Goal: Task Accomplishment & Management: Complete application form

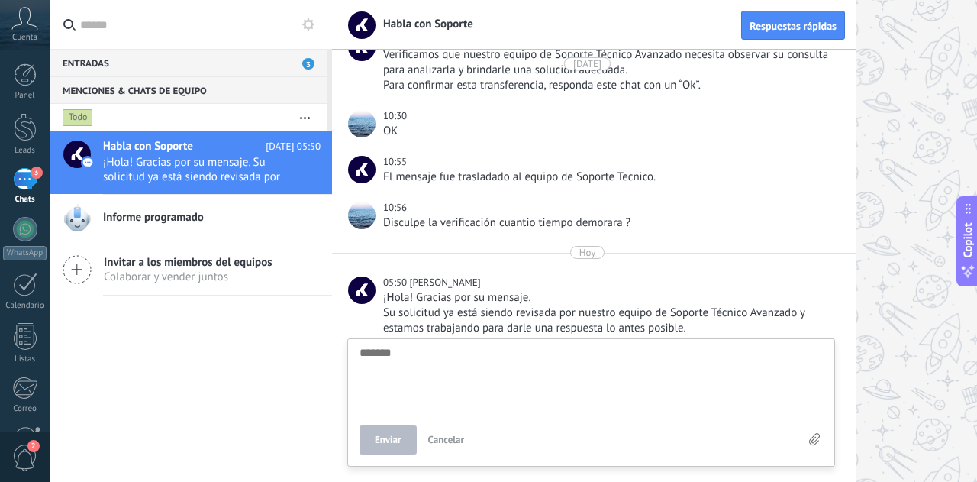
scroll to position [3454, 0]
click at [18, 140] on div at bounding box center [25, 127] width 23 height 28
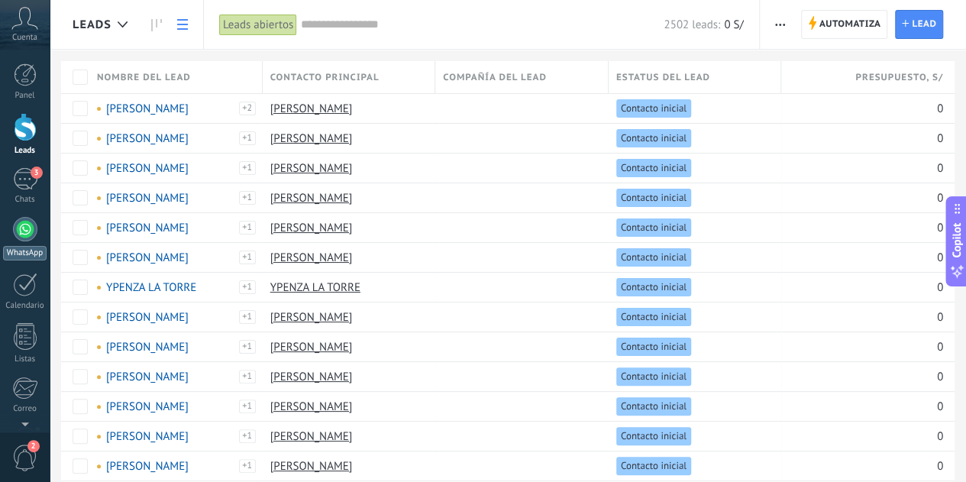
click at [18, 231] on div at bounding box center [25, 229] width 24 height 24
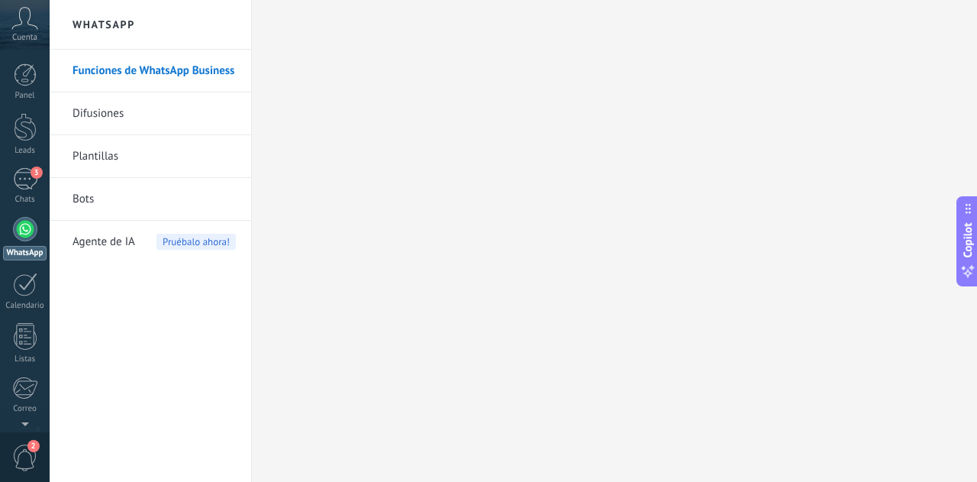
click at [99, 147] on link "Plantillas" at bounding box center [154, 156] width 163 height 43
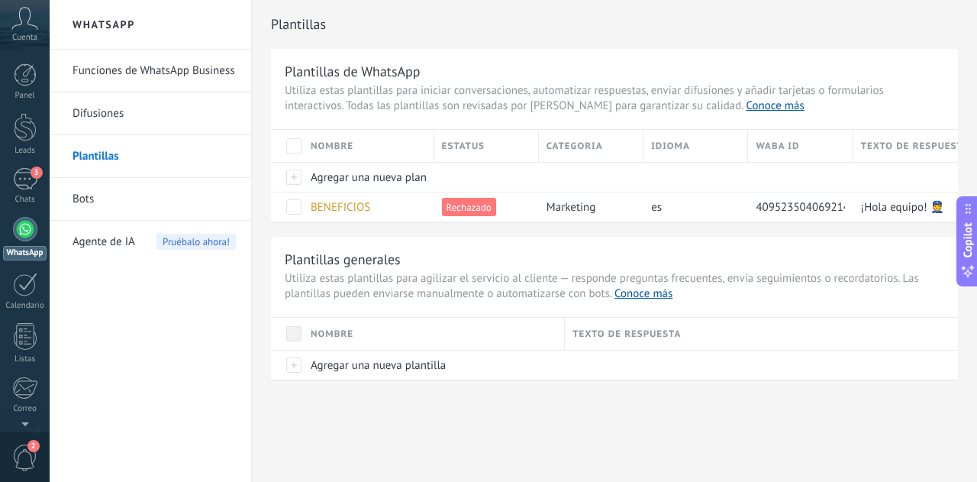
click at [139, 160] on link "Plantillas" at bounding box center [154, 156] width 163 height 43
click at [127, 113] on link "Difusiones" at bounding box center [154, 113] width 163 height 43
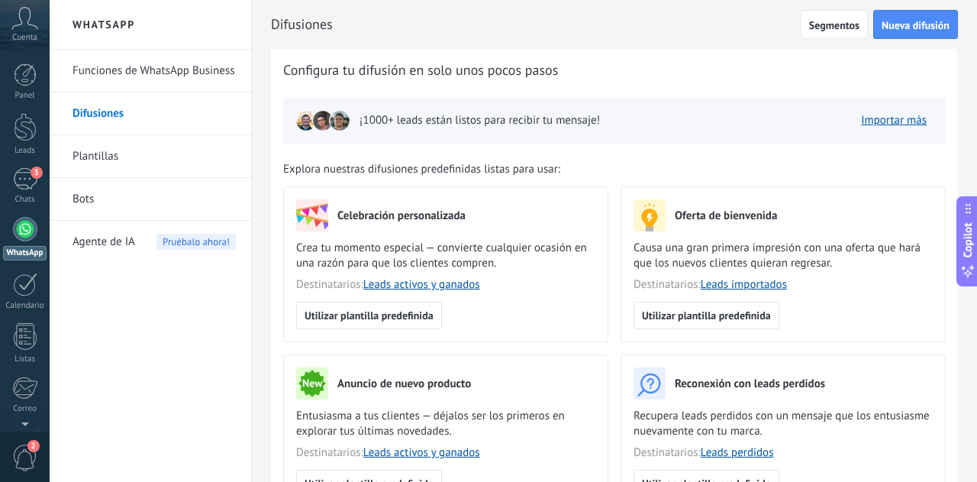
click at [88, 196] on link "Bots" at bounding box center [154, 199] width 163 height 43
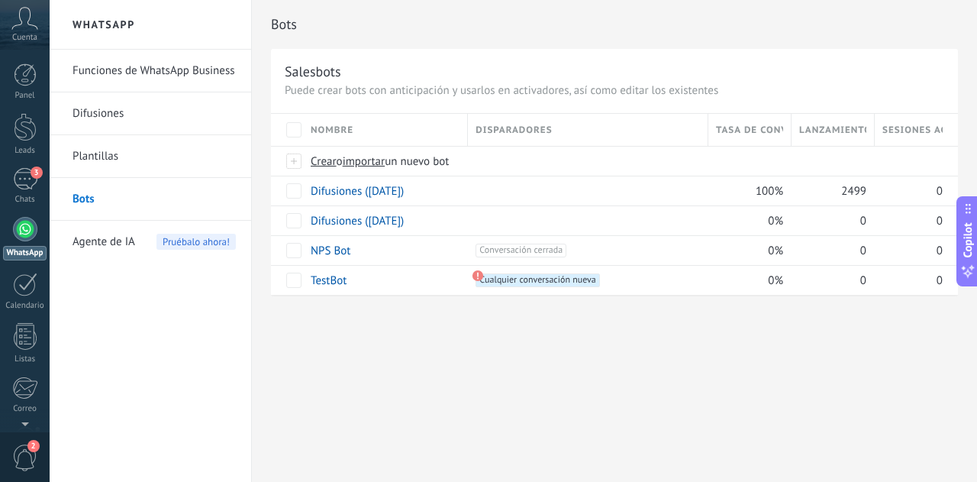
click at [104, 150] on link "Plantillas" at bounding box center [154, 156] width 163 height 43
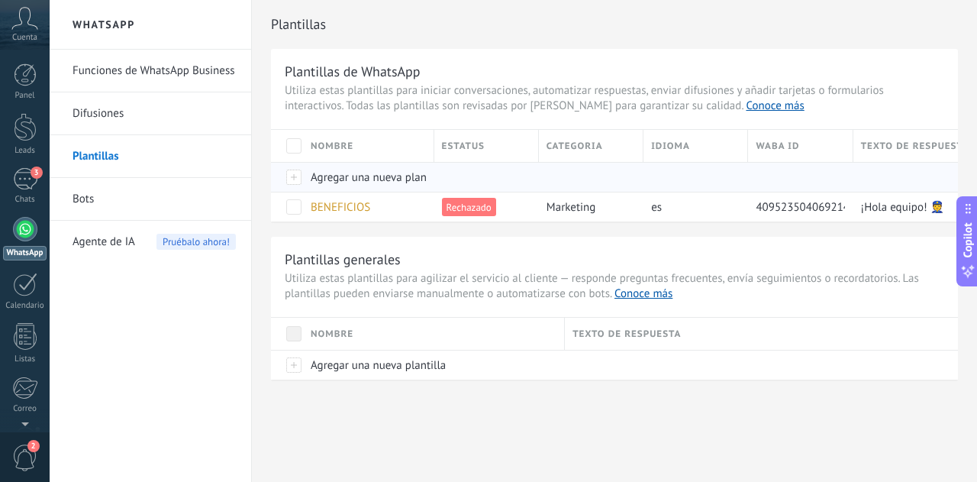
click at [337, 178] on span "Agregar una nueva plantilla" at bounding box center [378, 177] width 135 height 15
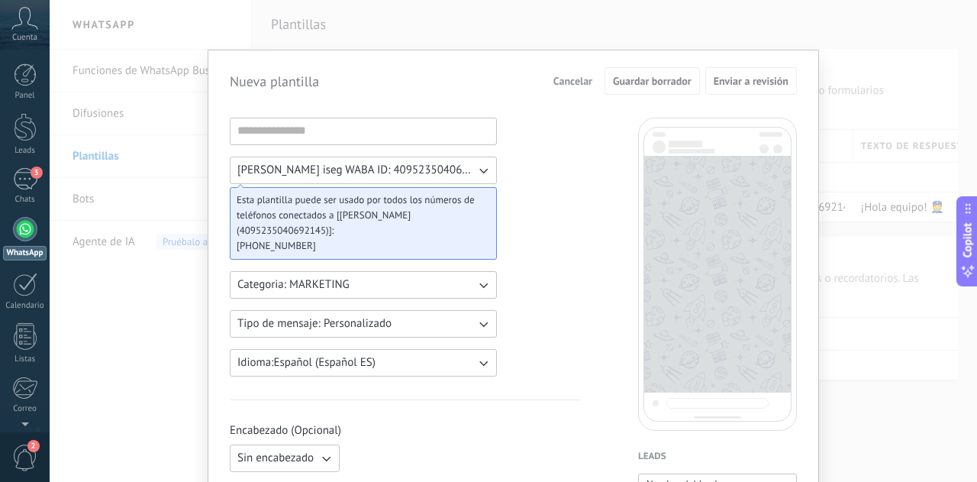
click at [452, 171] on button "[PERSON_NAME] iseg WABA ID: 4095235040692145" at bounding box center [363, 169] width 267 height 27
click at [369, 281] on button "Categoria: MARKETING" at bounding box center [363, 284] width 267 height 27
click at [342, 279] on li "UTILITY" at bounding box center [359, 285] width 276 height 26
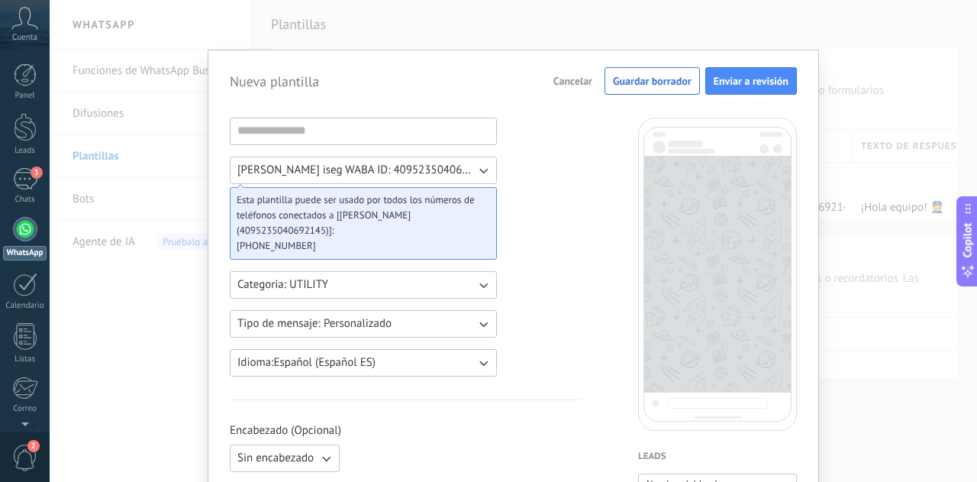
click at [355, 318] on span "Tipo de mensaje: Personalizado" at bounding box center [314, 323] width 154 height 15
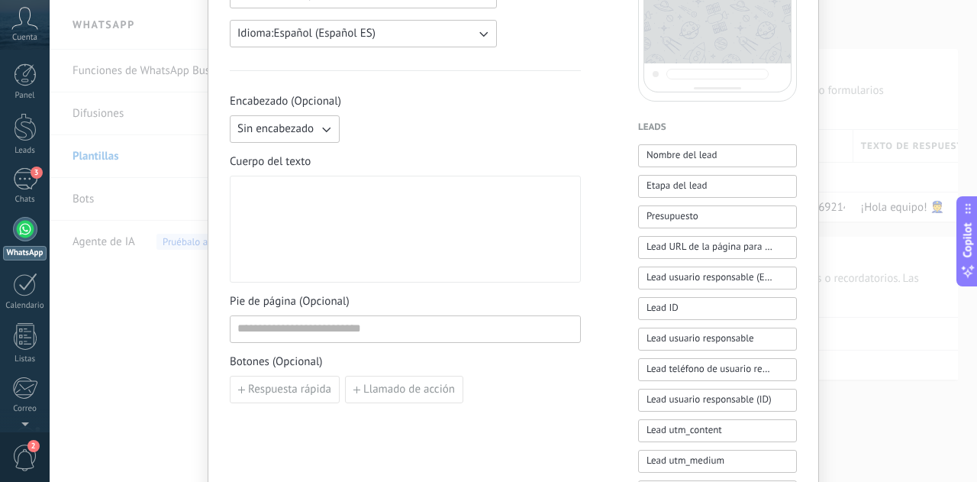
scroll to position [305, 0]
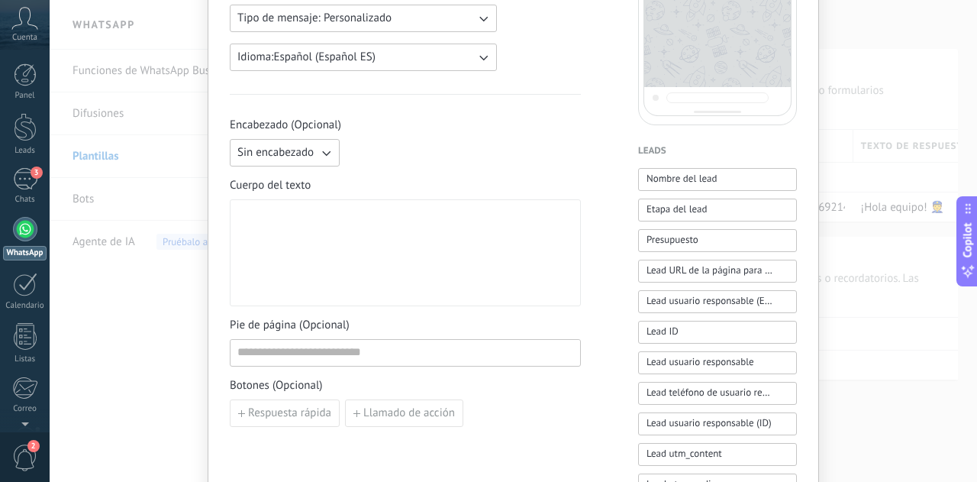
click at [325, 237] on div at bounding box center [405, 253] width 336 height 94
paste div
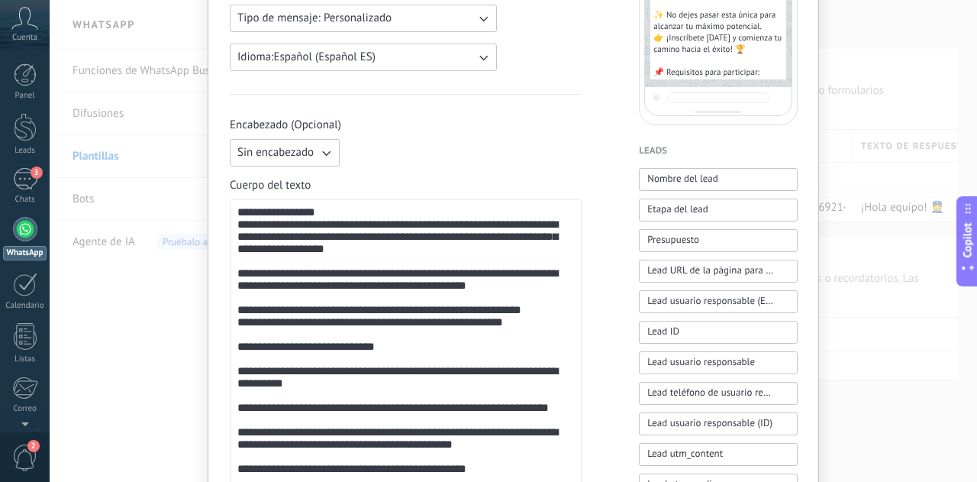
click at [318, 145] on icon "button" at bounding box center [325, 152] width 15 height 15
click at [304, 202] on span "Imagen o archivo" at bounding box center [279, 204] width 85 height 15
click at [387, 149] on label "Imagen o archivo" at bounding box center [420, 152] width 149 height 27
click at [346, 139] on input "Imagen o archivo" at bounding box center [346, 139] width 0 height 0
click at [327, 159] on button "Imagen o archivo" at bounding box center [285, 152] width 110 height 27
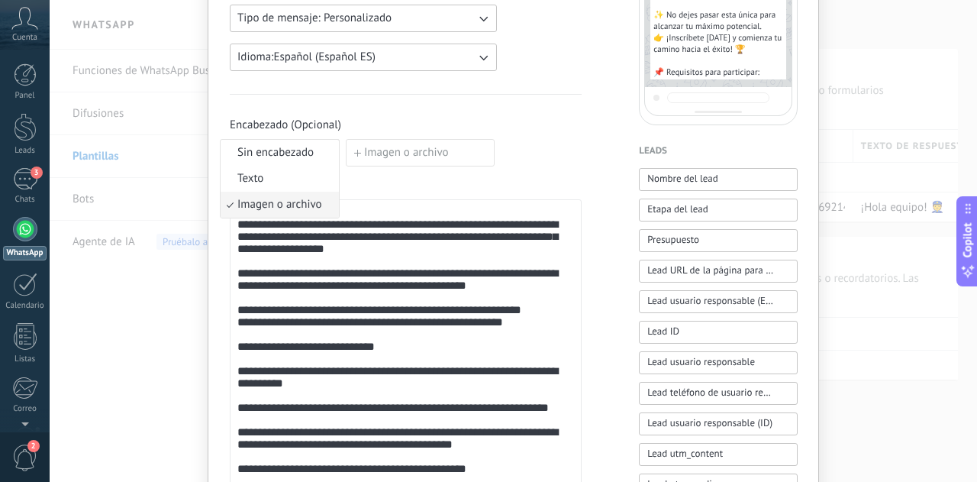
click at [446, 148] on label "Imagen o archivo" at bounding box center [420, 152] width 149 height 27
click at [346, 139] on input "Imagen o archivo" at bounding box center [346, 139] width 0 height 0
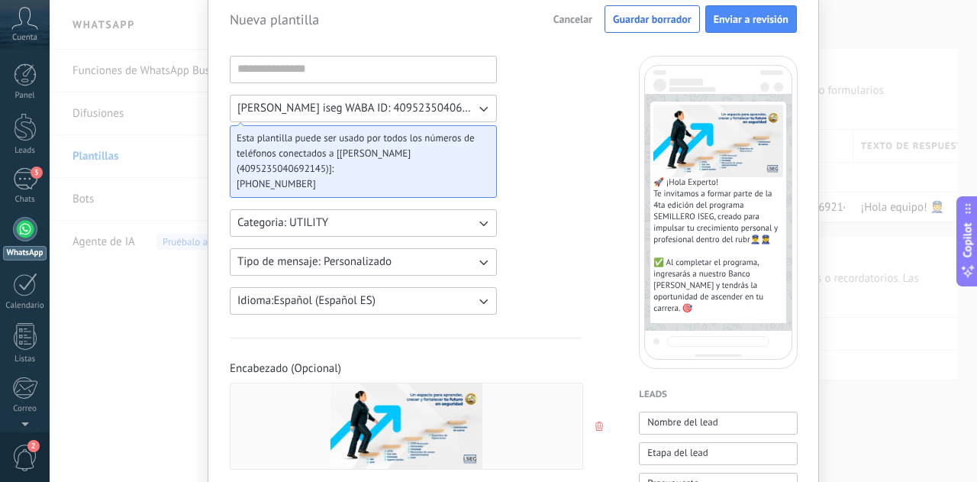
scroll to position [76, 0]
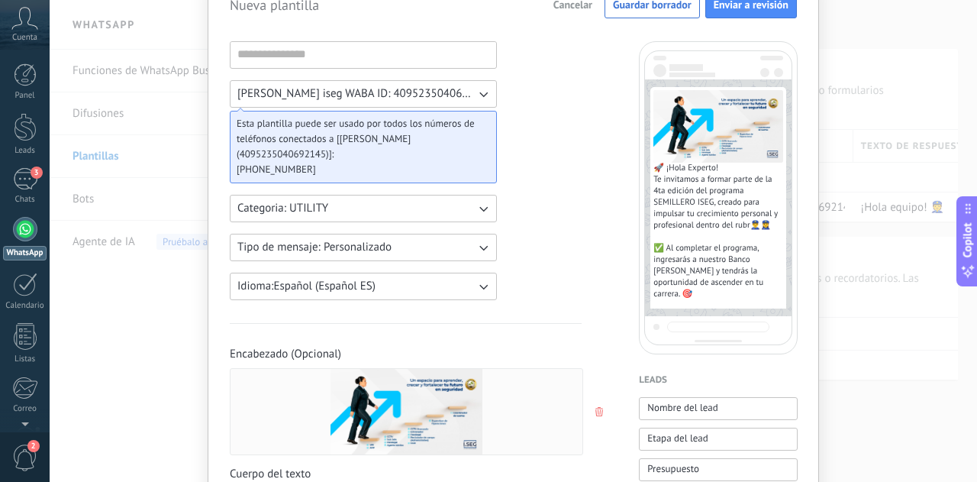
click at [423, 260] on div "Jeffry iseg WABA ID: 4095235040692145 Esta plantilla puede ser usado por todos …" at bounding box center [363, 170] width 267 height 259
click at [434, 242] on button "Tipo de mensaje: Personalizado" at bounding box center [363, 247] width 267 height 27
click at [434, 250] on li "Personalizado" at bounding box center [359, 247] width 276 height 26
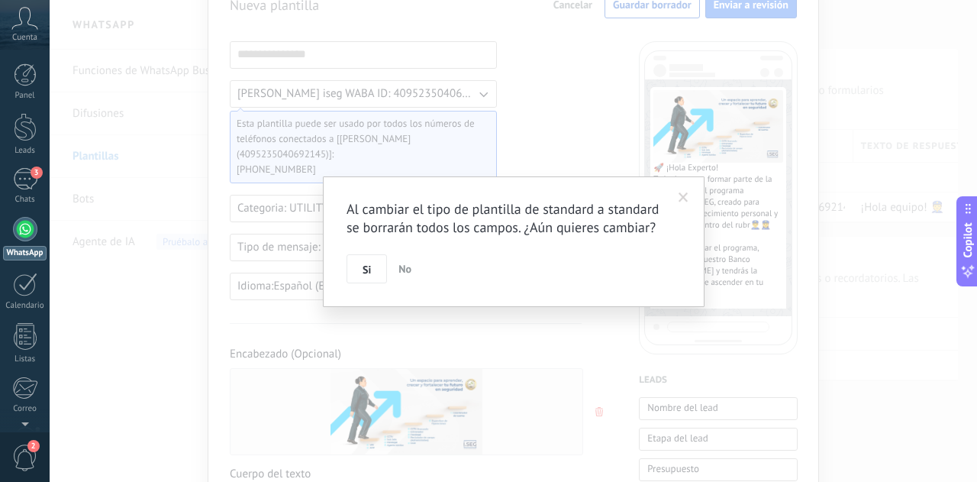
click at [533, 320] on div "Al cambiar el tipo de plantilla de standard a standard se borrarán todos los ca…" at bounding box center [514, 241] width 928 height 482
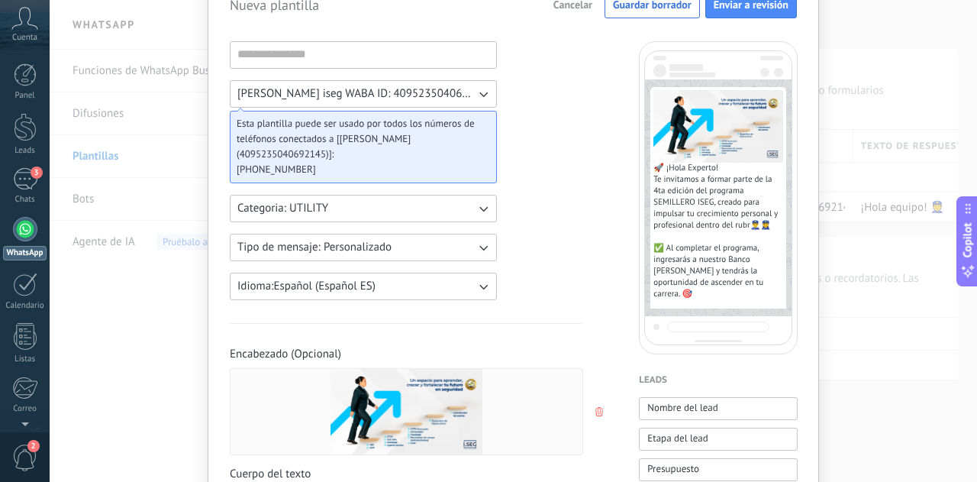
click at [452, 279] on button "Idioma: Español (Español ES)" at bounding box center [363, 286] width 267 height 27
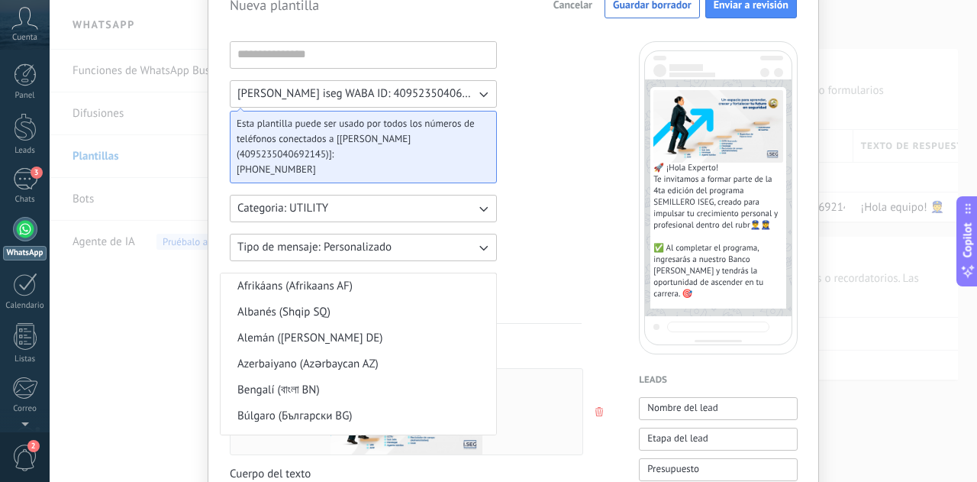
scroll to position [374, 0]
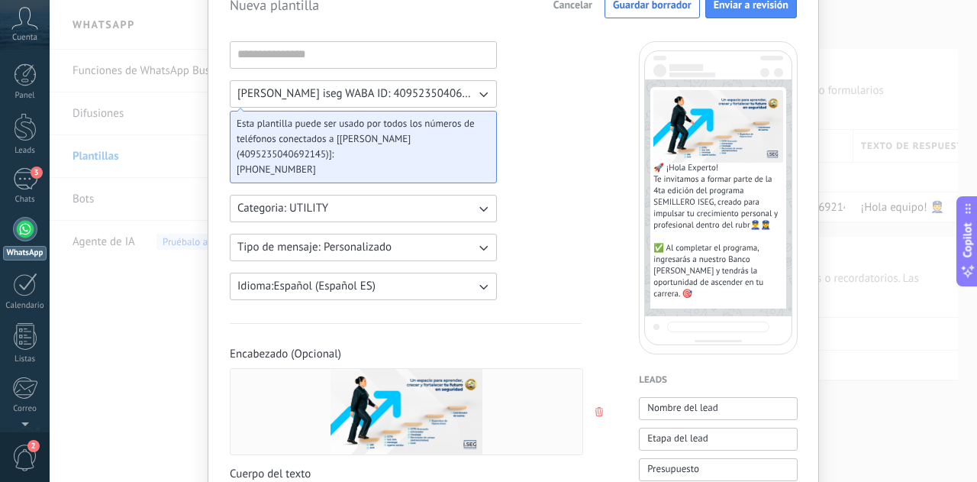
scroll to position [0, 0]
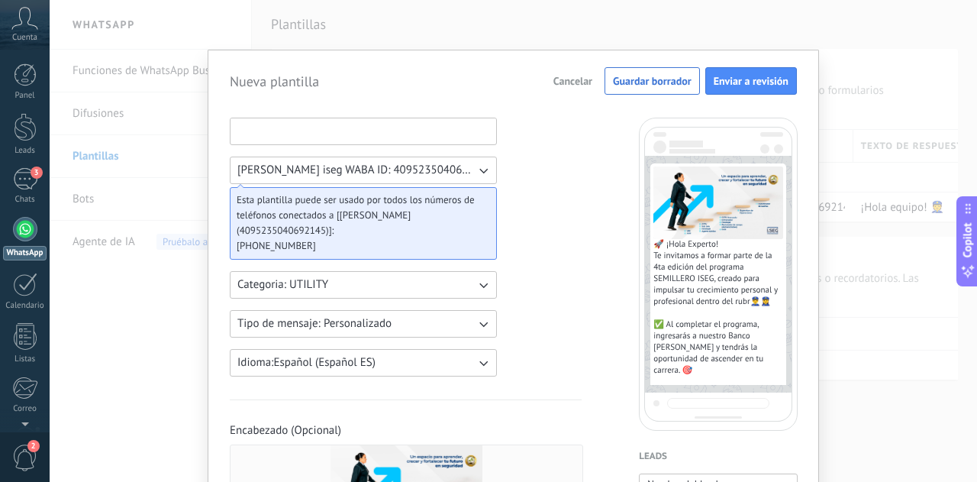
click at [420, 130] on input at bounding box center [364, 130] width 266 height 24
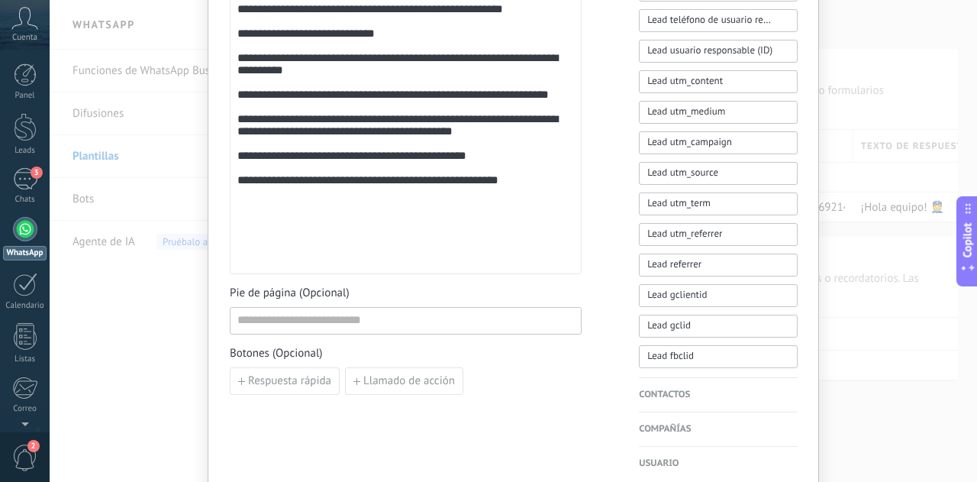
scroll to position [747, 0]
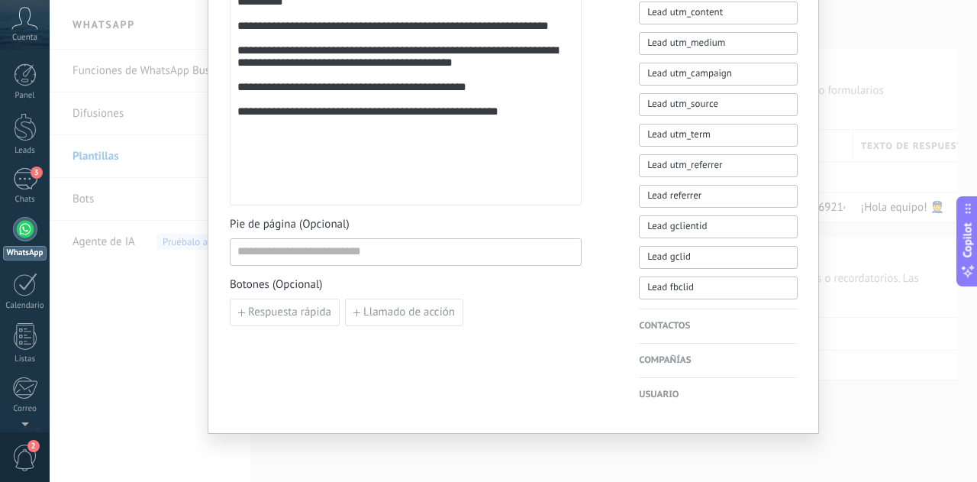
type input "*********"
click at [394, 250] on input at bounding box center [406, 251] width 350 height 24
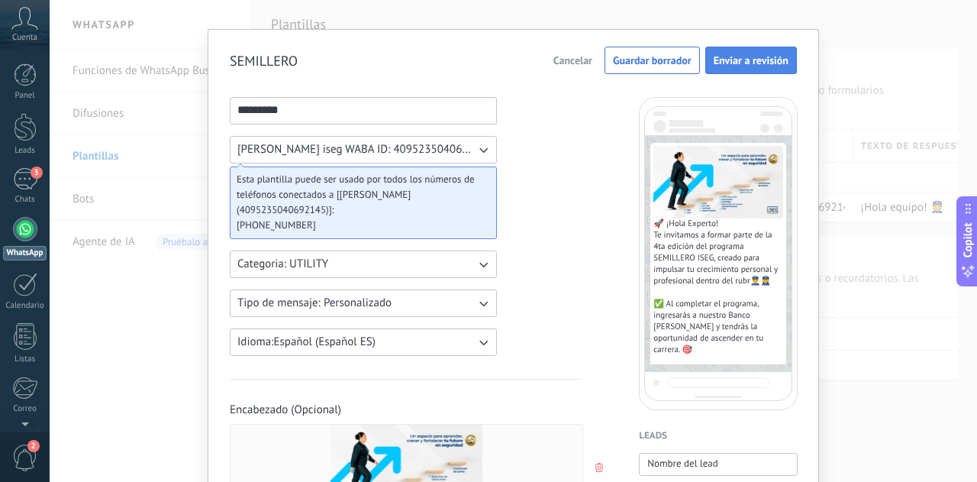
scroll to position [0, 0]
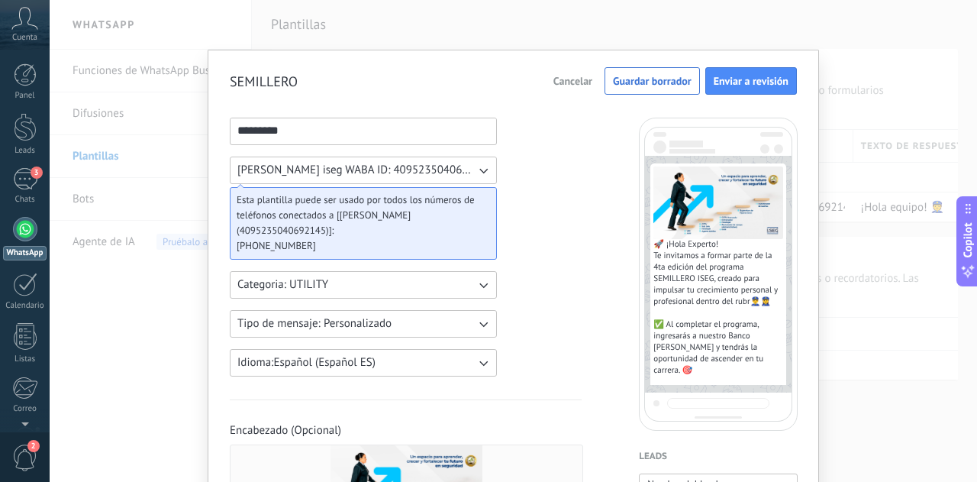
drag, startPoint x: 736, startPoint y: 75, endPoint x: 524, endPoint y: 227, distance: 261.0
click at [483, 167] on icon "button" at bounding box center [483, 170] width 15 height 15
click at [483, 167] on li "[PERSON_NAME] iseg WABA ID: 4095235040692145" at bounding box center [359, 170] width 276 height 26
click at [480, 168] on icon "button" at bounding box center [483, 170] width 15 height 15
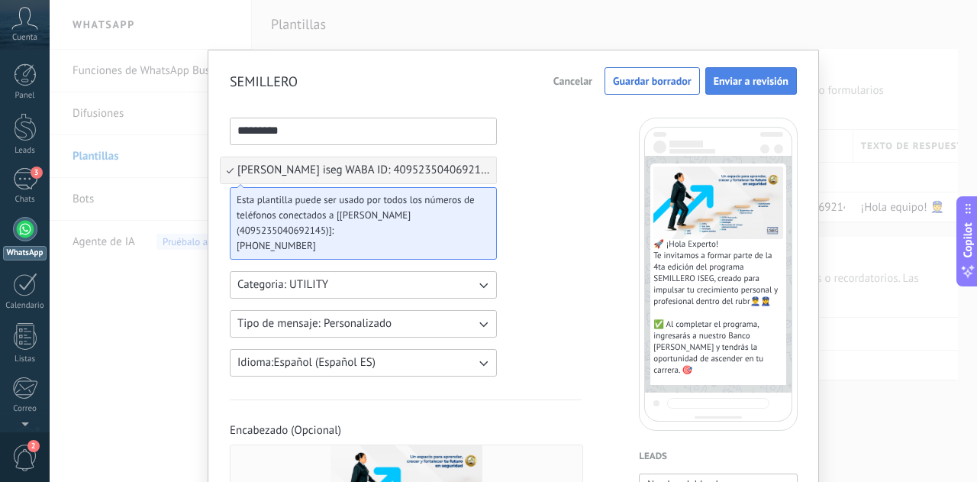
click at [753, 86] on span "Enviar a revisión" at bounding box center [751, 81] width 75 height 11
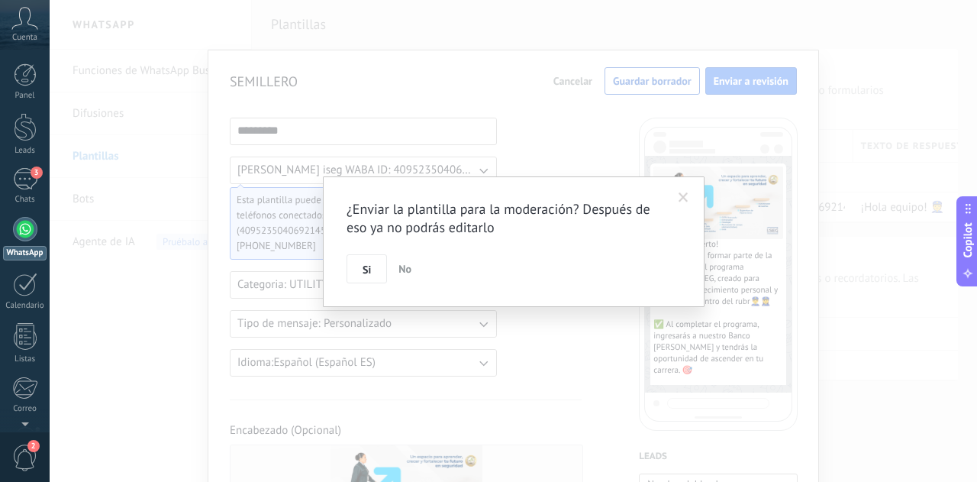
click at [363, 266] on span "Si" at bounding box center [367, 269] width 8 height 11
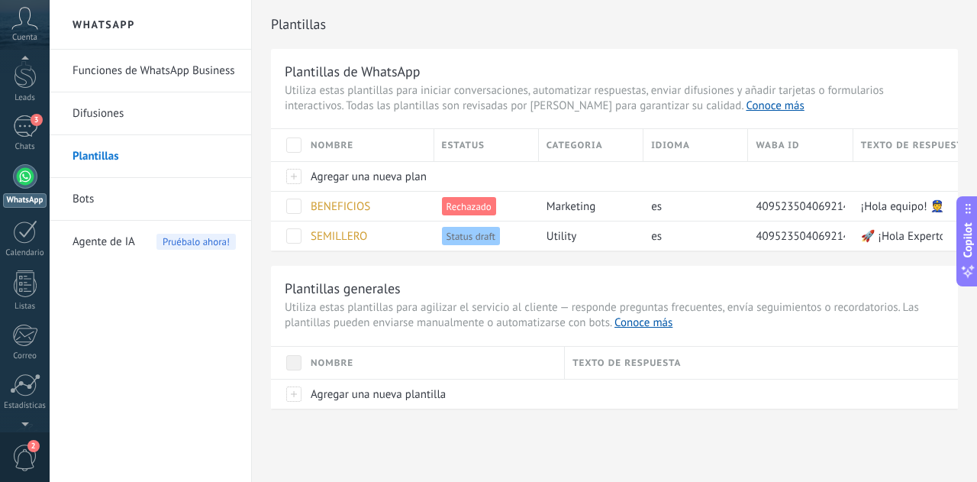
scroll to position [152, 0]
click at [29, 387] on div at bounding box center [25, 390] width 23 height 27
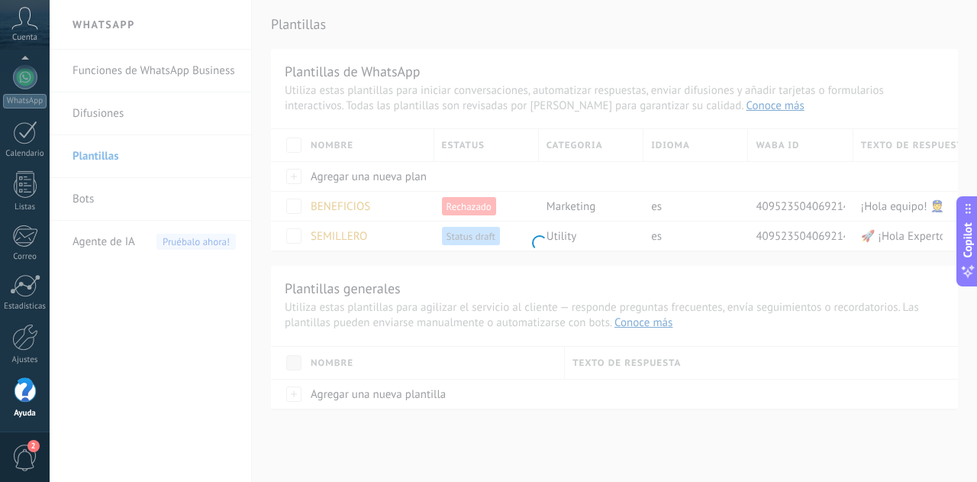
click at [20, 395] on div at bounding box center [25, 390] width 23 height 27
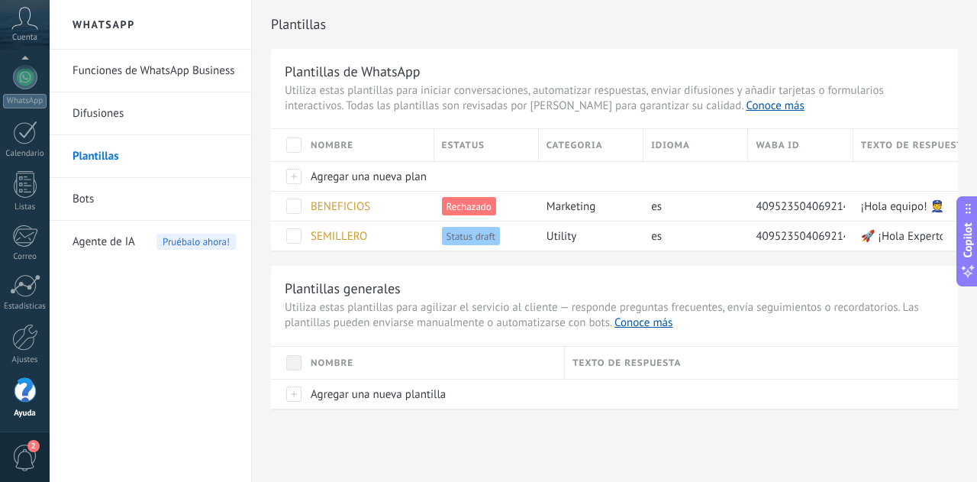
click at [35, 396] on div at bounding box center [25, 390] width 23 height 27
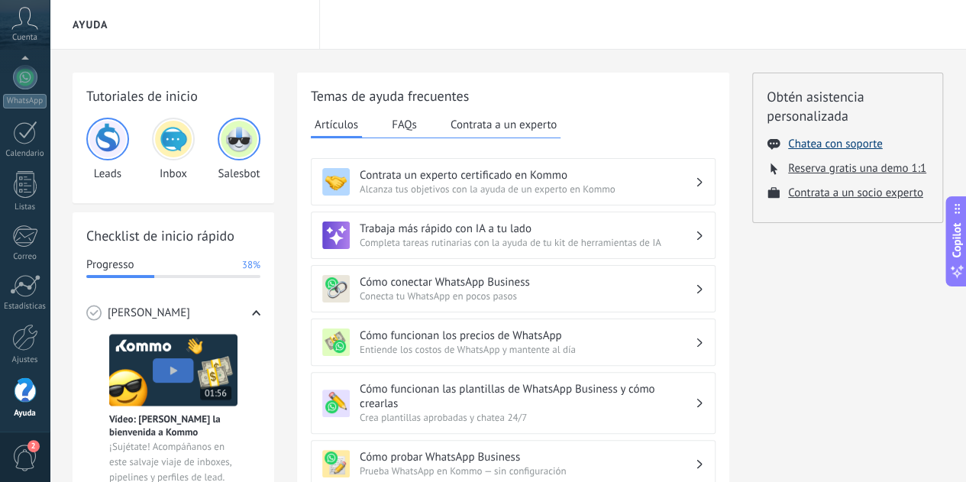
click at [823, 145] on button "Chatea con soporte" at bounding box center [835, 144] width 94 height 15
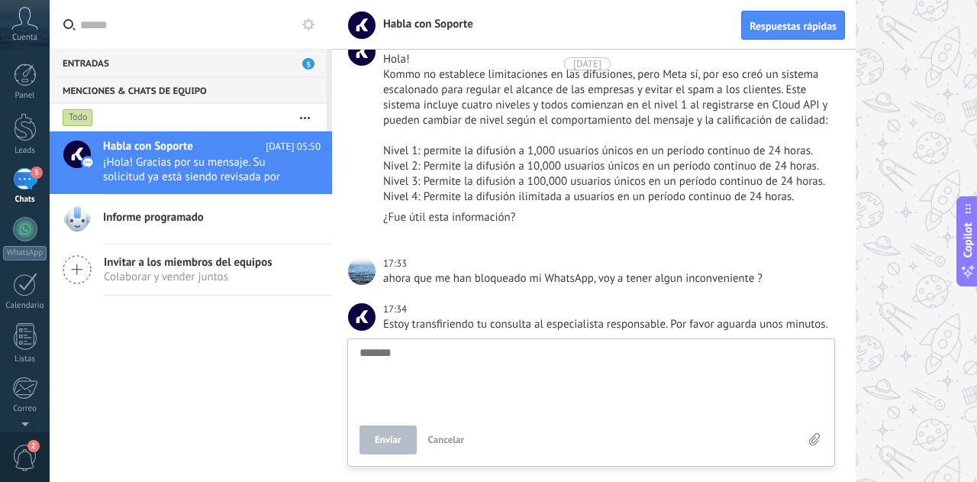
scroll to position [1316, 0]
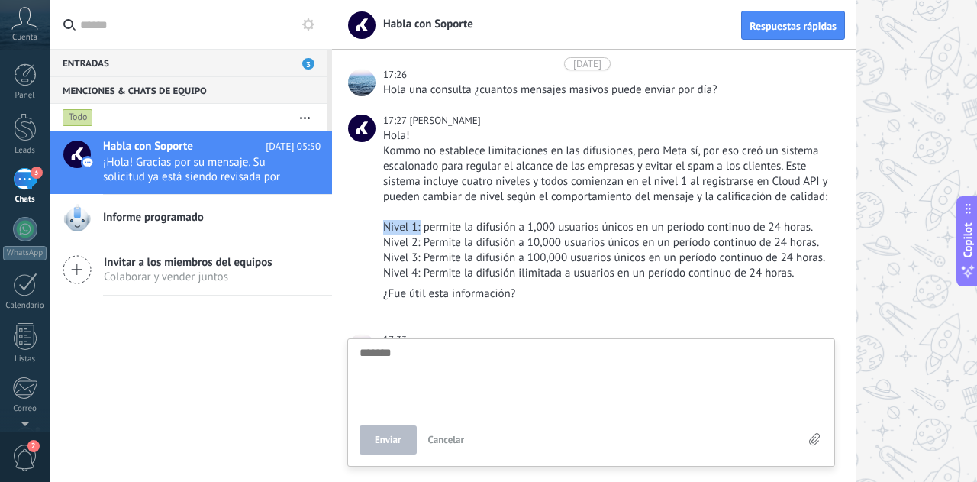
drag, startPoint x: 386, startPoint y: 239, endPoint x: 420, endPoint y: 239, distance: 34.4
click at [420, 235] on div "Nivel 1: permite la difusión a 1,000 usuarios únicos en un período continuo de …" at bounding box center [607, 227] width 449 height 15
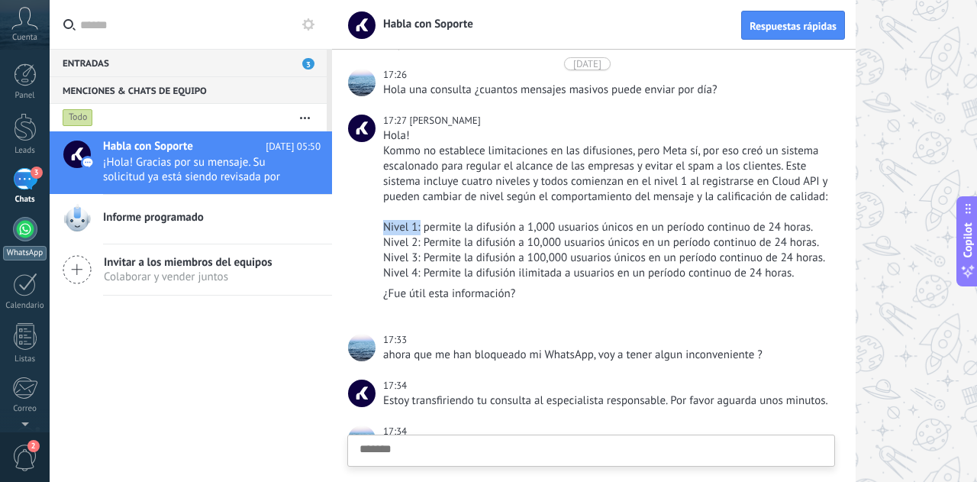
click at [23, 235] on div at bounding box center [25, 229] width 24 height 24
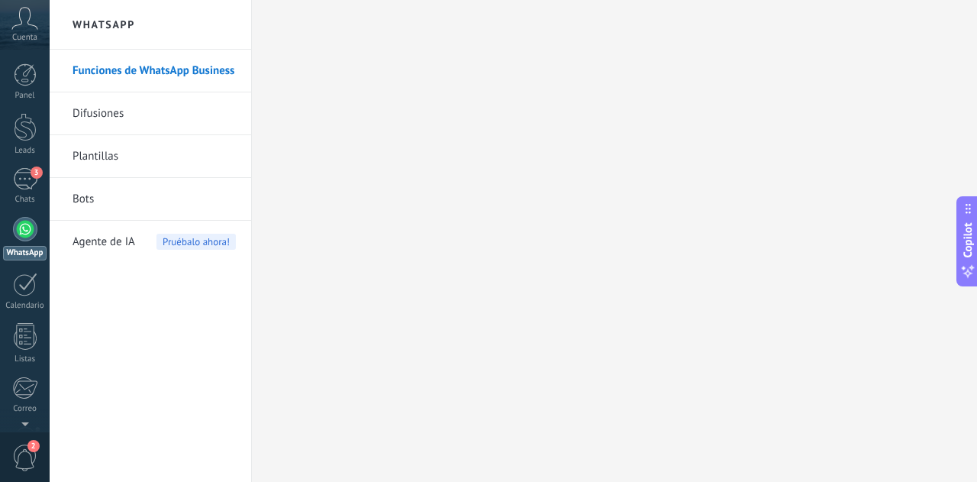
click at [111, 156] on link "Plantillas" at bounding box center [154, 156] width 163 height 43
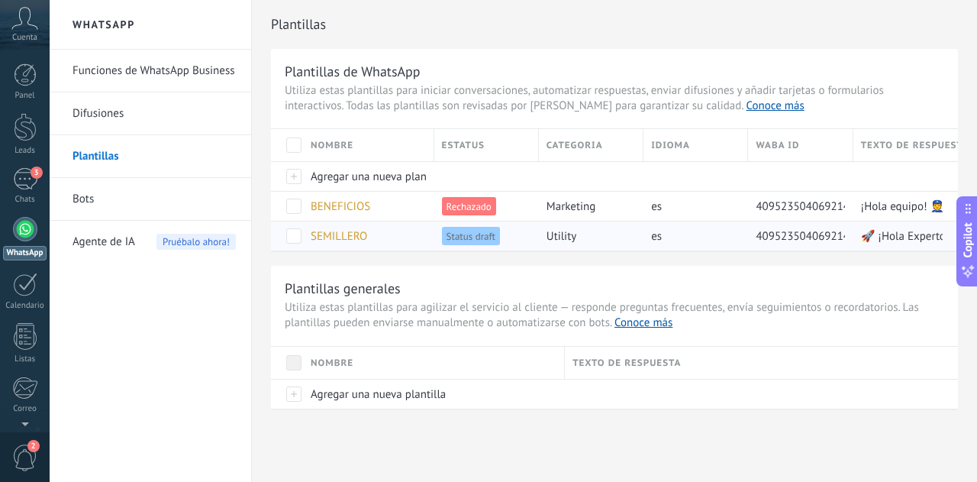
click at [481, 237] on span "Status draft" at bounding box center [471, 236] width 58 height 18
drag, startPoint x: 495, startPoint y: 237, endPoint x: 443, endPoint y: 237, distance: 51.9
click at [443, 237] on span "Status draft" at bounding box center [471, 236] width 58 height 18
copy span "Status draft"
click at [486, 239] on span "Status draft" at bounding box center [471, 236] width 58 height 18
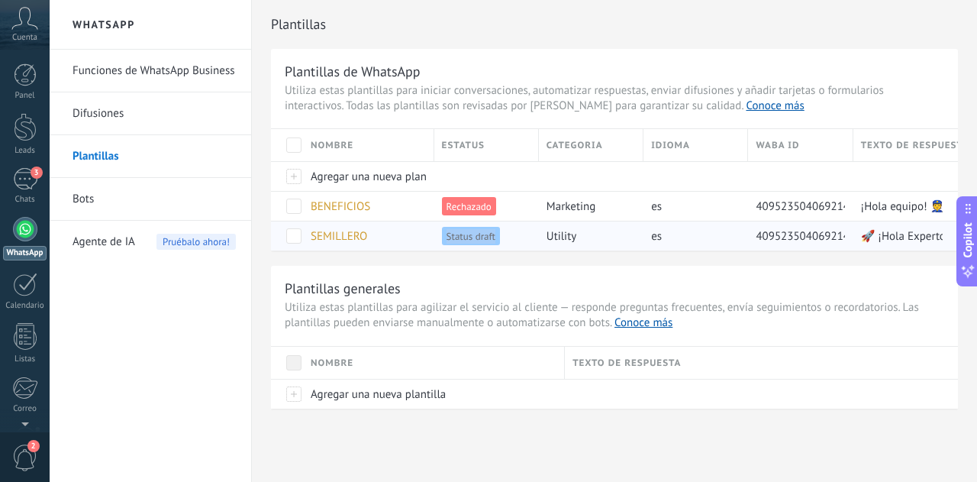
click at [298, 232] on span at bounding box center [293, 235] width 15 height 15
click at [445, 244] on div "Status draft" at bounding box center [482, 235] width 97 height 29
click at [461, 237] on span "Status draft" at bounding box center [471, 236] width 58 height 18
click at [295, 234] on span at bounding box center [293, 235] width 15 height 15
click at [475, 237] on span "Status draft" at bounding box center [471, 236] width 58 height 18
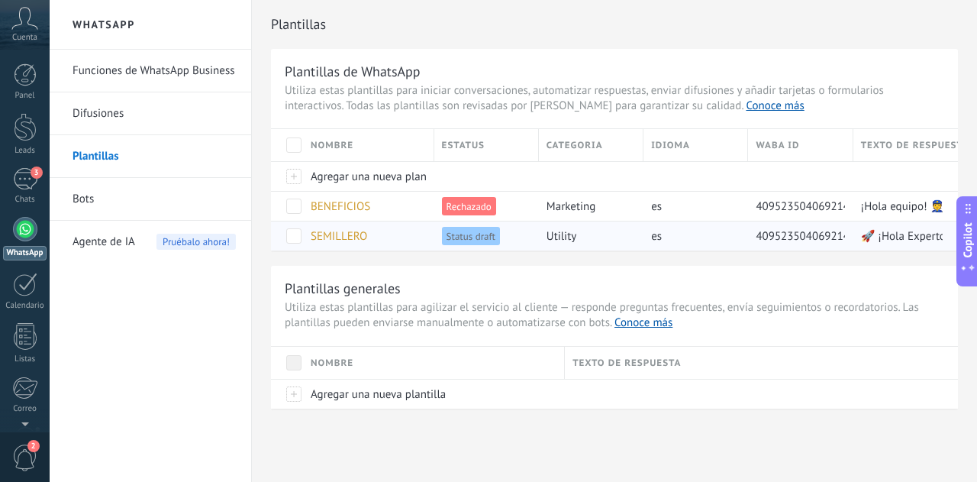
click at [461, 233] on span "Status draft" at bounding box center [471, 236] width 58 height 18
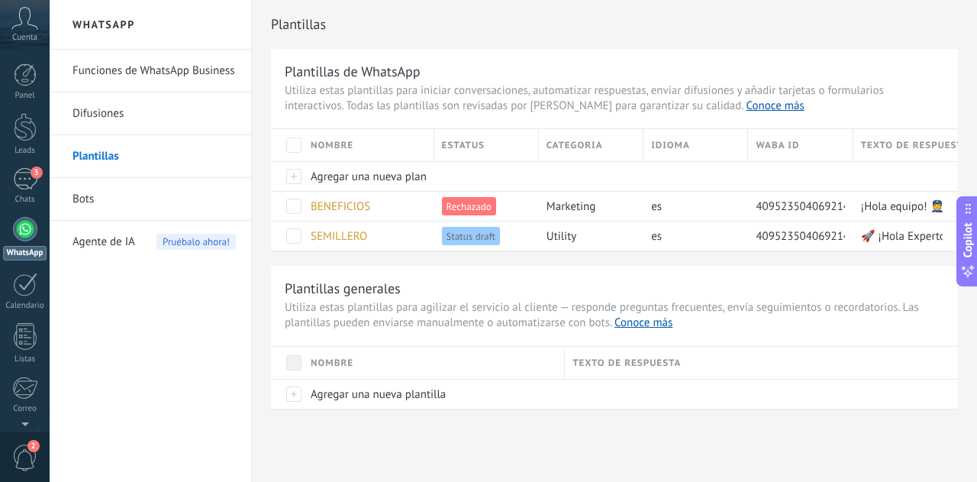
click at [577, 268] on div "Plantillas generales Utiliza estas plantillas para agilizar el servicio al clie…" at bounding box center [614, 337] width 687 height 143
click at [507, 176] on div at bounding box center [482, 176] width 97 height 29
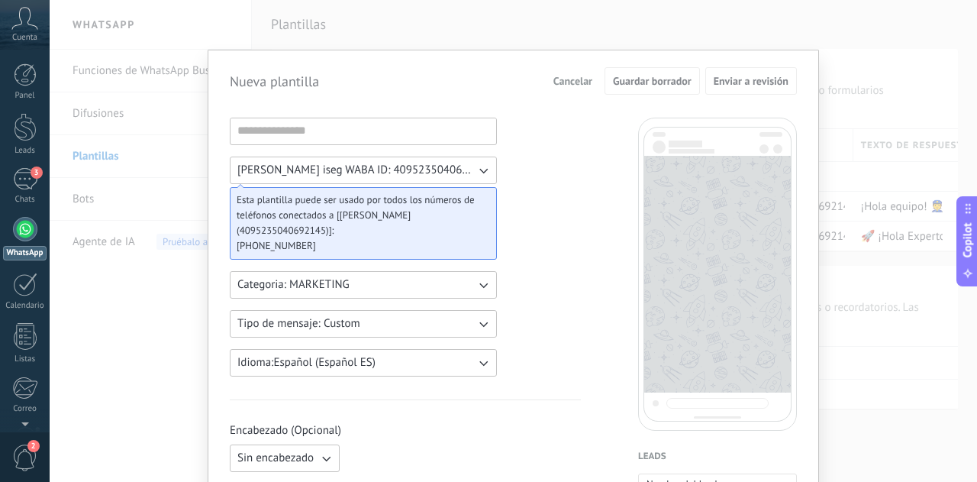
click at [416, 283] on button "Categoria: MARKETING" at bounding box center [363, 284] width 267 height 27
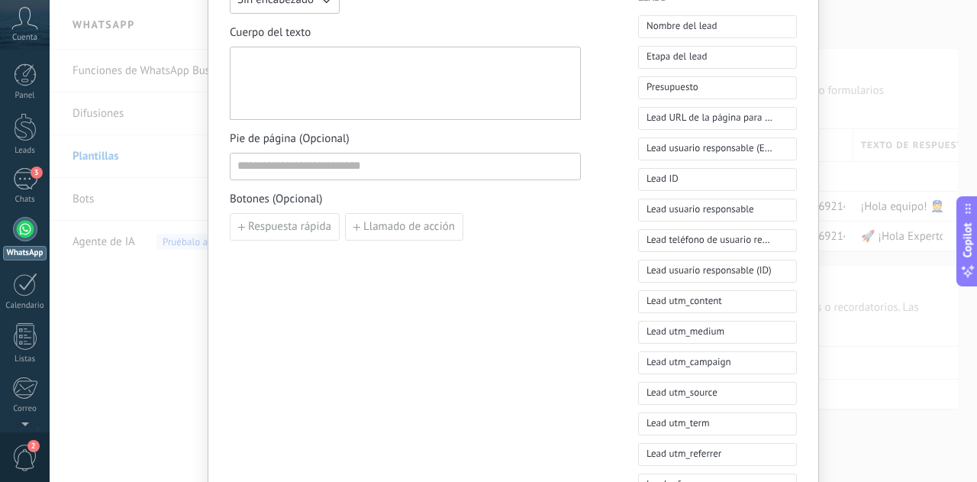
scroll to position [76, 0]
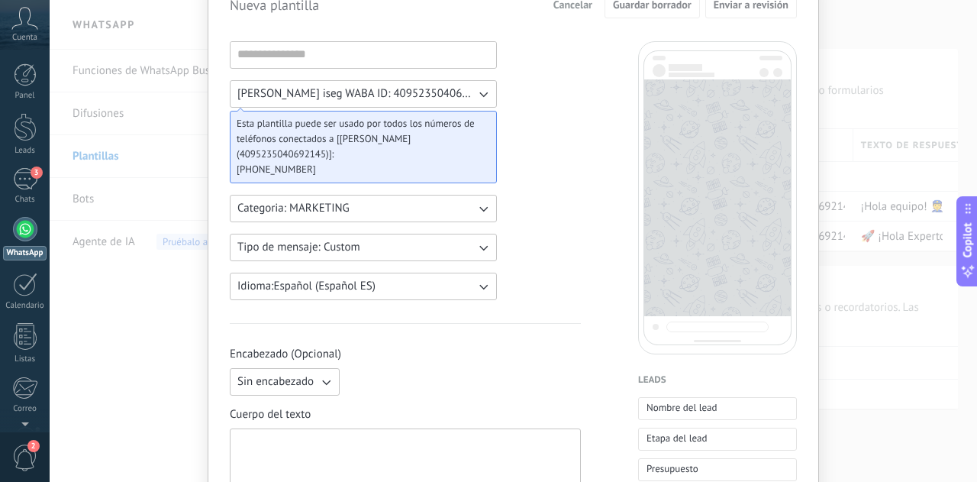
click at [460, 205] on button "Categoria: MARKETING" at bounding box center [363, 208] width 267 height 27
click at [460, 205] on li "UTILITY" at bounding box center [359, 208] width 276 height 26
click at [447, 236] on button "Tipo de mensaje: Custom" at bounding box center [363, 247] width 267 height 27
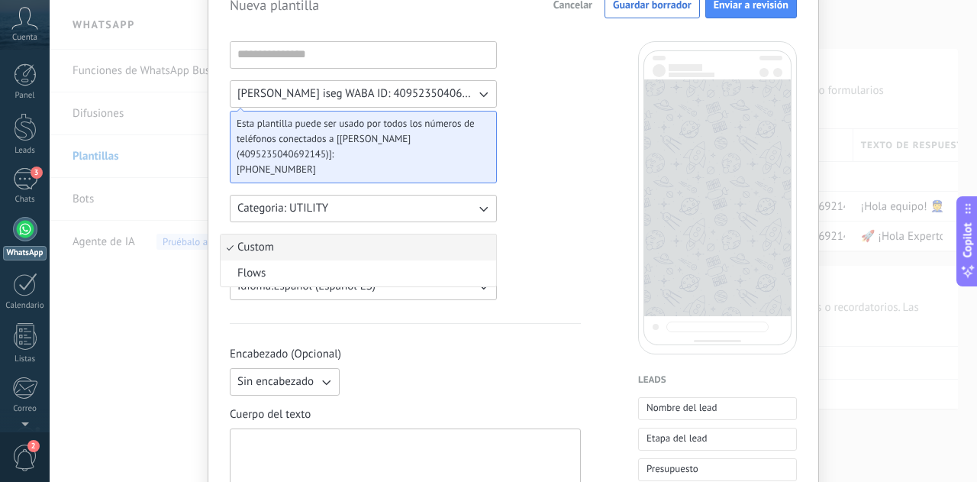
click at [446, 242] on li "Custom" at bounding box center [359, 247] width 276 height 26
click at [450, 282] on button "Idioma: Español (Español ES)" at bounding box center [363, 286] width 267 height 27
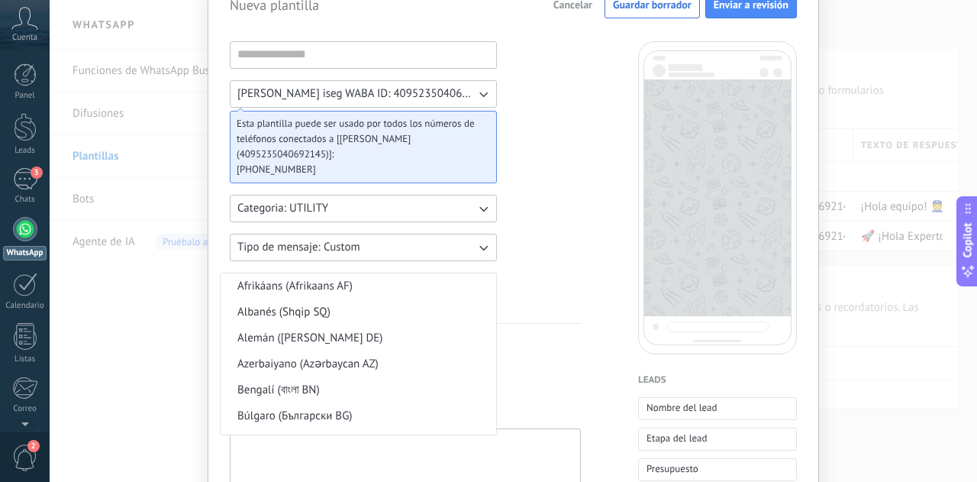
scroll to position [374, 0]
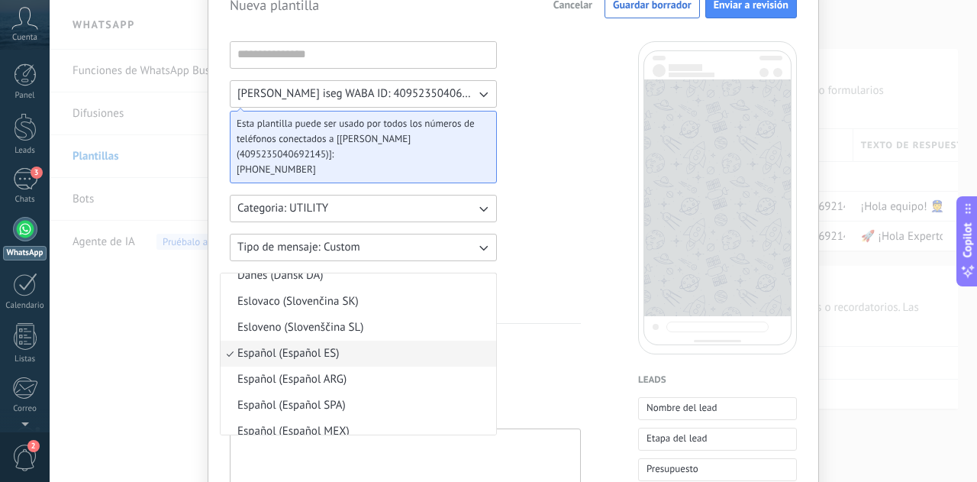
click at [450, 282] on li "Danés (Dansk DA)" at bounding box center [359, 276] width 276 height 26
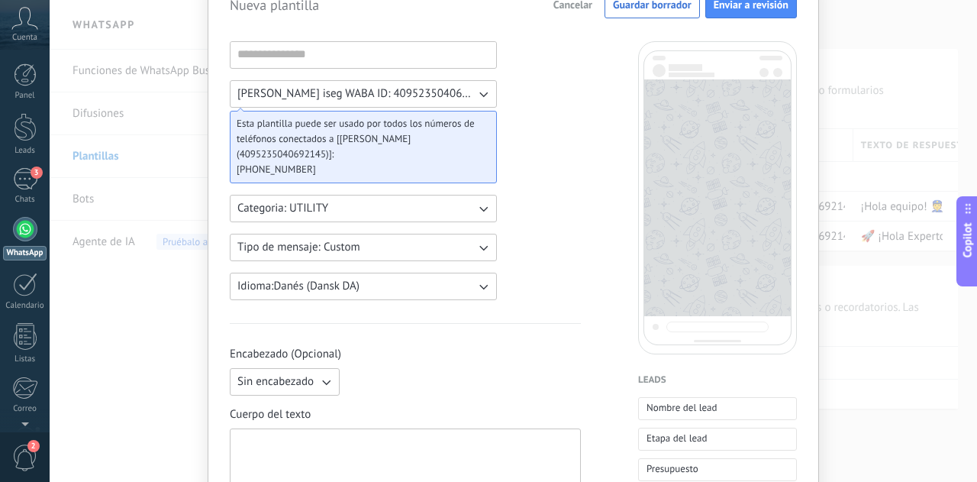
click at [181, 88] on div "Nueva plantilla Cancelar Guardar borrador Enviar a revisión [PERSON_NAME] iseg …" at bounding box center [514, 241] width 928 height 482
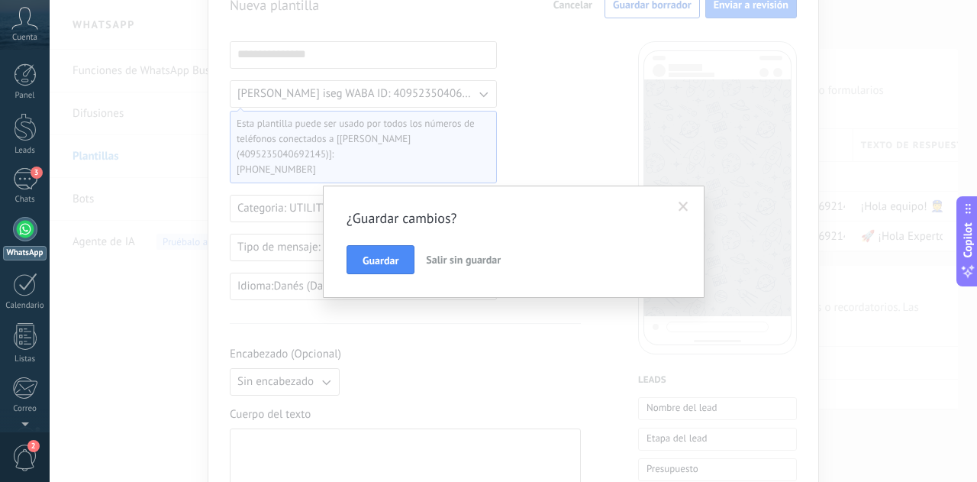
click at [464, 269] on button "Salir sin guardar" at bounding box center [463, 259] width 87 height 29
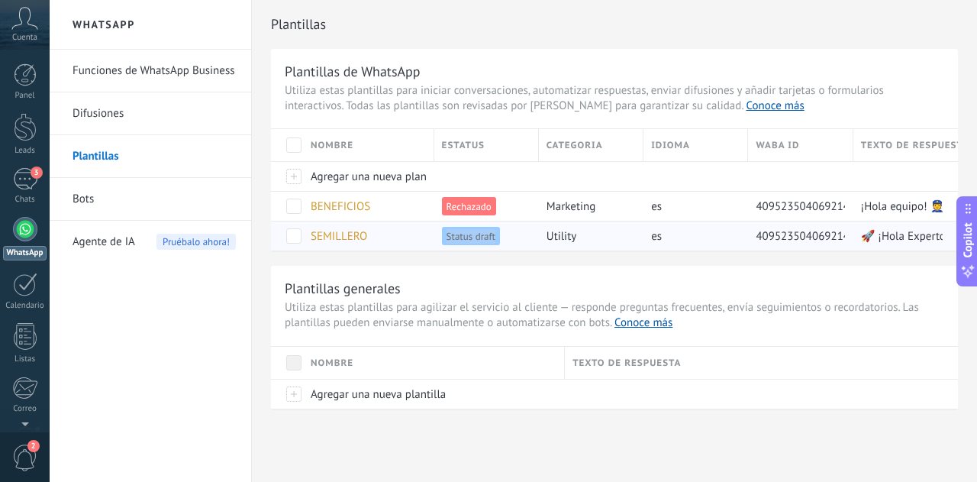
drag, startPoint x: 495, startPoint y: 237, endPoint x: 447, endPoint y: 241, distance: 47.5
click at [447, 241] on span "Status draft" at bounding box center [471, 236] width 58 height 18
copy span "Status draft"
